Goal: Task Accomplishment & Management: Manage account settings

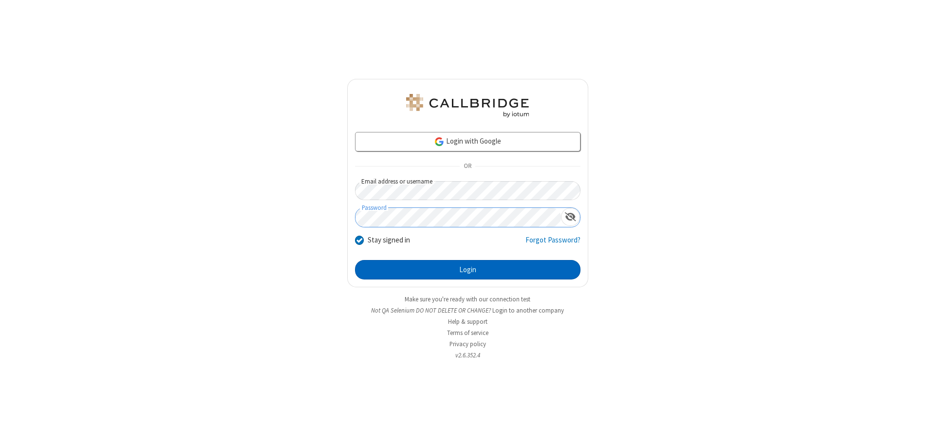
click at [467, 270] on button "Login" at bounding box center [467, 269] width 225 height 19
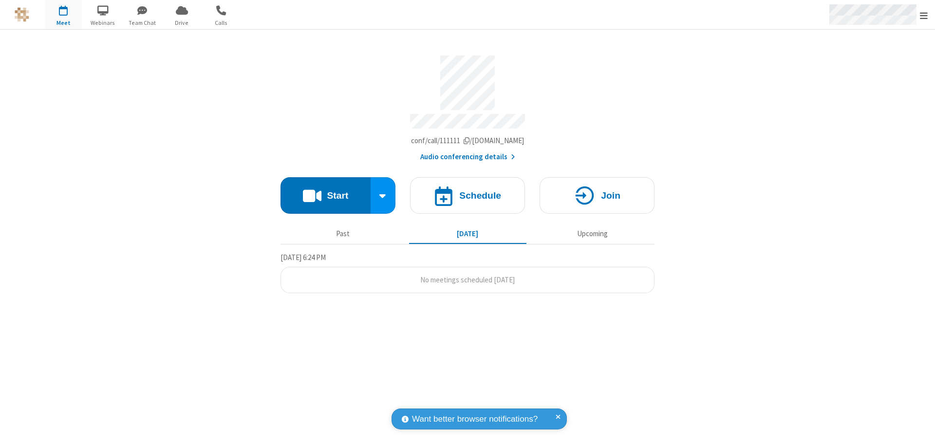
click at [923, 15] on span "Open menu" at bounding box center [923, 16] width 8 height 10
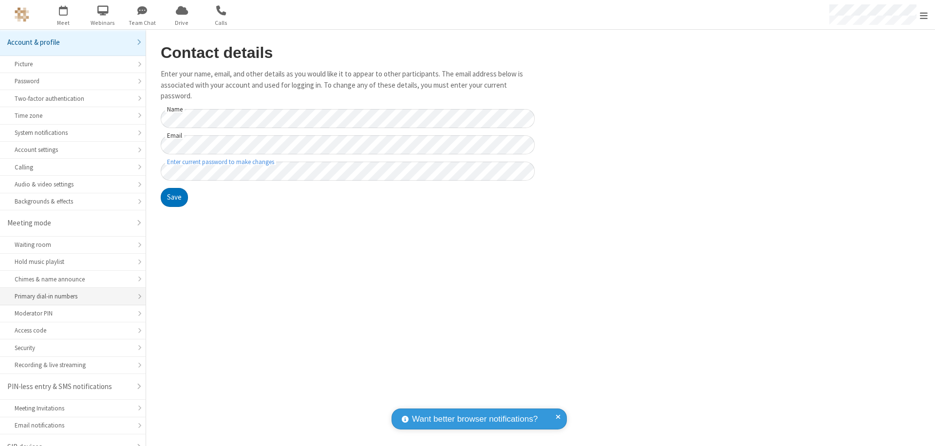
click at [69, 292] on div "Primary dial-in numbers" at bounding box center [73, 296] width 116 height 9
